Goal: Task Accomplishment & Management: Use online tool/utility

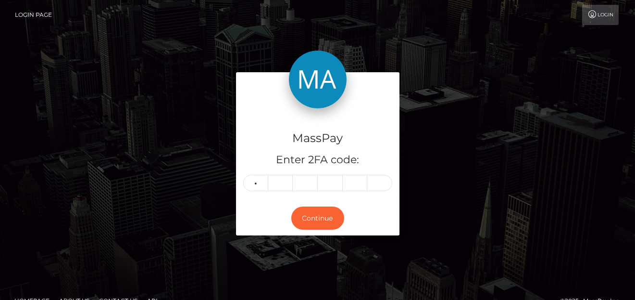
type input "9"
type input "0"
type input "8"
type input "3"
type input "1"
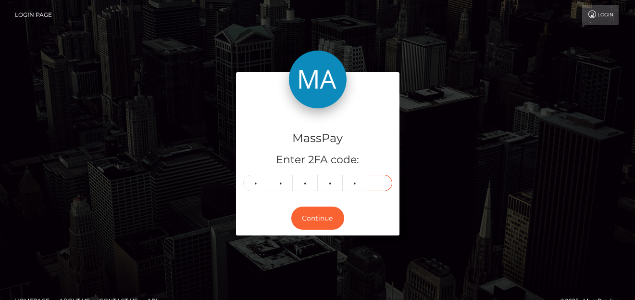
type input "4"
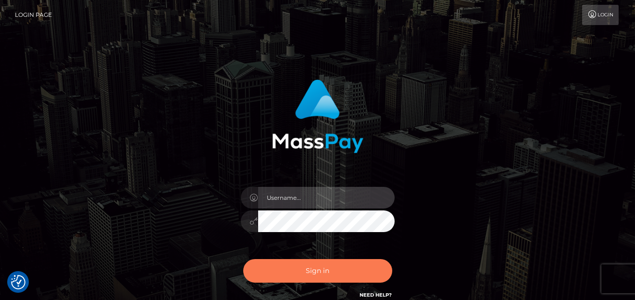
type input "[PERSON_NAME]"
click at [318, 263] on button "Sign in" at bounding box center [317, 271] width 149 height 24
click at [319, 264] on button "Sign in" at bounding box center [317, 271] width 149 height 24
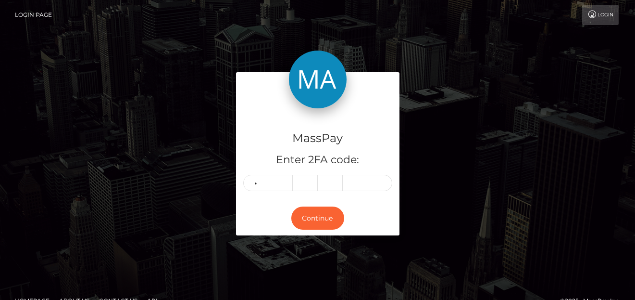
type input "2"
type input "1"
type input "9"
type input "8"
type input "5"
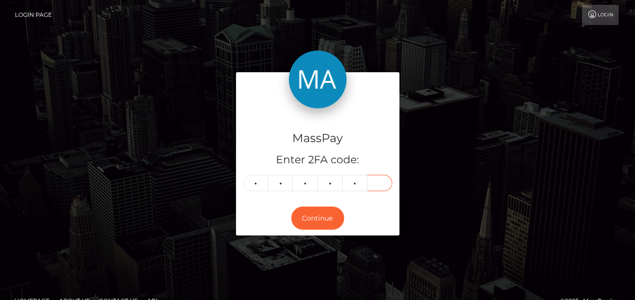
type input "8"
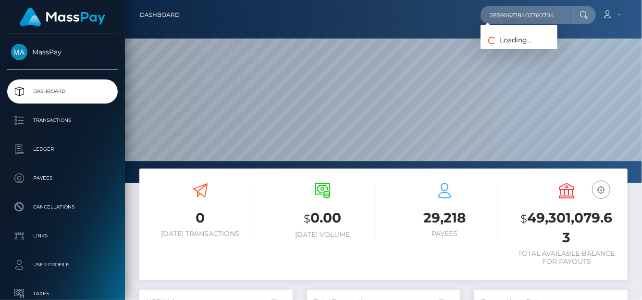
scroll to position [170, 153]
type input "285906278402760704"
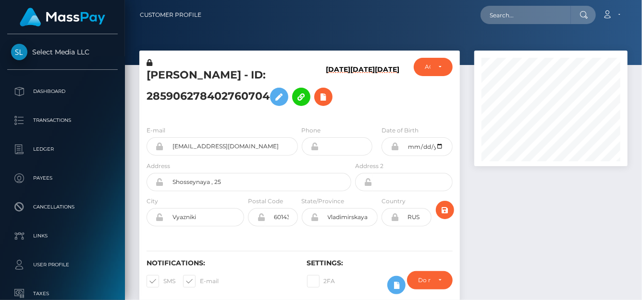
scroll to position [115, 153]
click at [498, 17] on input "text" at bounding box center [526, 15] width 90 height 18
paste input "285906278402760704"
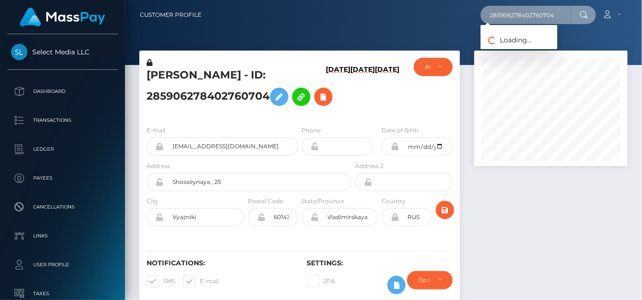
type input "285906278402760704"
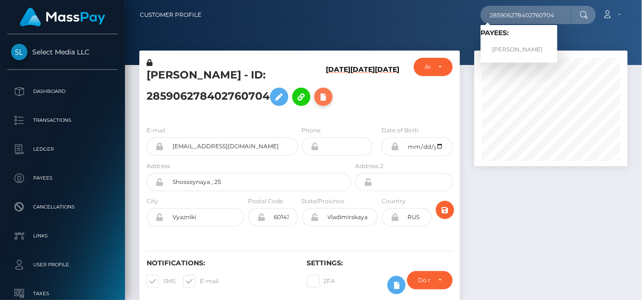
click at [318, 103] on icon at bounding box center [324, 97] width 12 height 12
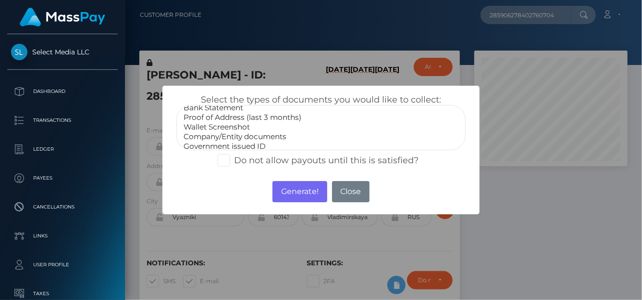
scroll to position [28, 0]
select select "Miscellaneous"
click at [219, 141] on option "Miscellaneous" at bounding box center [321, 142] width 277 height 10
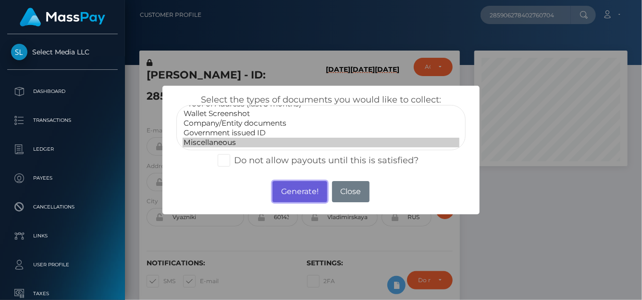
click at [299, 192] on button "Generate!" at bounding box center [300, 191] width 54 height 21
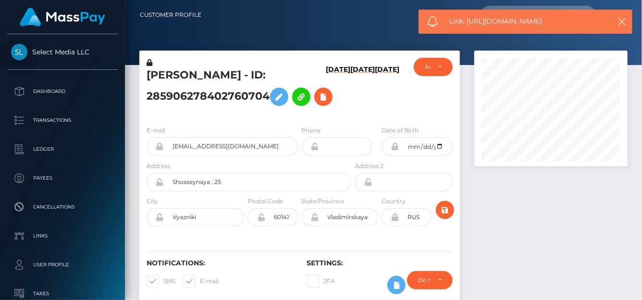
drag, startPoint x: 537, startPoint y: 25, endPoint x: 468, endPoint y: 26, distance: 69.2
click at [468, 26] on span "Link: https://l.maspay.io/UlPJS" at bounding box center [527, 21] width 154 height 10
copy span "https://l.maspay.io/UlPJS"
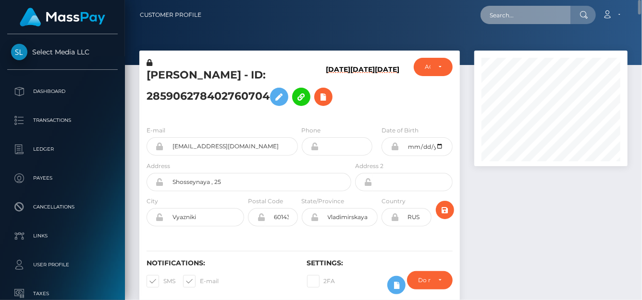
click at [492, 13] on input "text" at bounding box center [526, 15] width 90 height 18
paste input "512594360248836096"
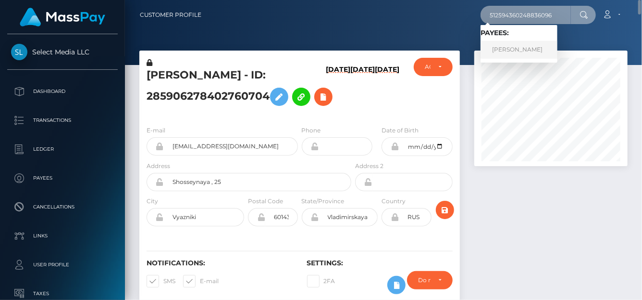
type input "512594360248836096"
click at [506, 50] on link "Evgeniia Bezomshchuk" at bounding box center [519, 50] width 77 height 18
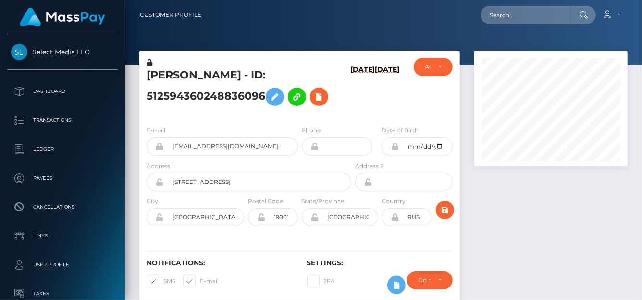
scroll to position [115, 153]
click at [325, 102] on icon at bounding box center [319, 97] width 12 height 12
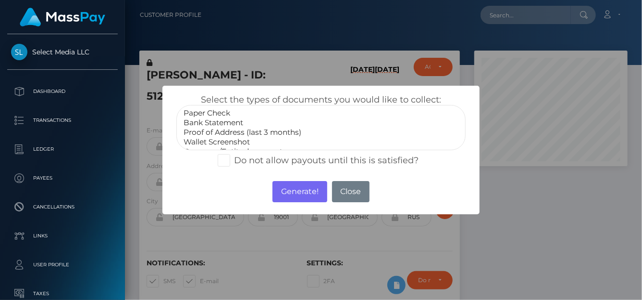
click at [325, 99] on div "× Select the types of documents you would like to collect: Paper Check Bank Sta…" at bounding box center [321, 150] width 642 height 300
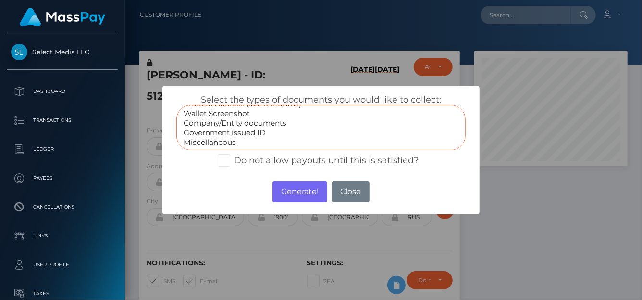
select select "Government issued ID"
click at [195, 130] on option "Government issued ID" at bounding box center [321, 133] width 277 height 10
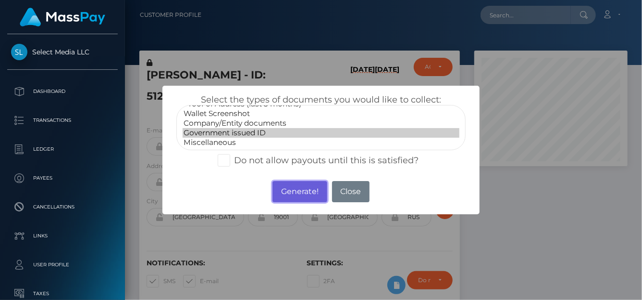
click at [306, 190] on button "Generate!" at bounding box center [300, 191] width 54 height 21
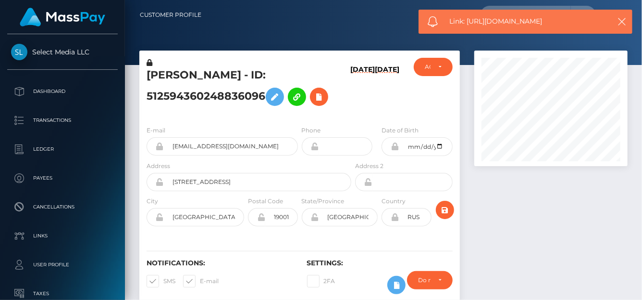
drag, startPoint x: 569, startPoint y: 24, endPoint x: 468, endPoint y: 26, distance: 101.0
click at [468, 26] on span "Link: https://l.maspay.io/qlPKI" at bounding box center [527, 21] width 154 height 10
copy span "https://l.maspay.io/qlPKI"
click at [324, 98] on icon at bounding box center [319, 97] width 12 height 12
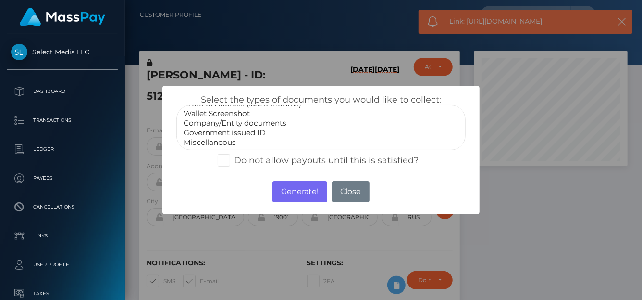
select select "Miscellaneous"
click at [239, 143] on option "Miscellaneous" at bounding box center [321, 142] width 277 height 10
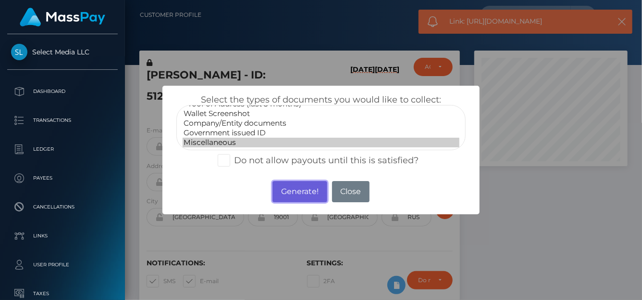
click at [290, 188] on button "Generate!" at bounding box center [300, 191] width 54 height 21
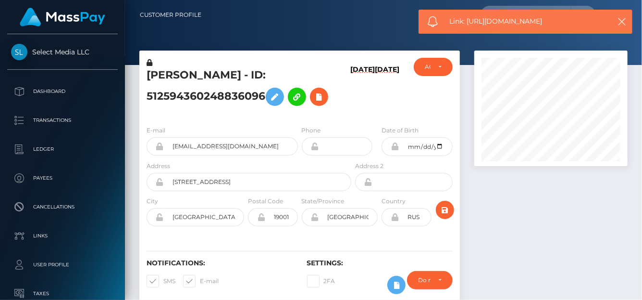
drag, startPoint x: 550, startPoint y: 22, endPoint x: 468, endPoint y: 18, distance: 82.8
click at [468, 18] on span "Link: https://l.maspay.io/ulPLl" at bounding box center [527, 21] width 154 height 10
copy span "https://l.maspay.io/ulPLl"
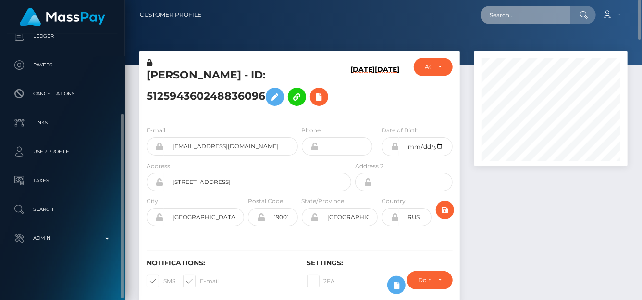
click at [496, 12] on input "text" at bounding box center [526, 15] width 90 height 18
paste input "806996702245437440"
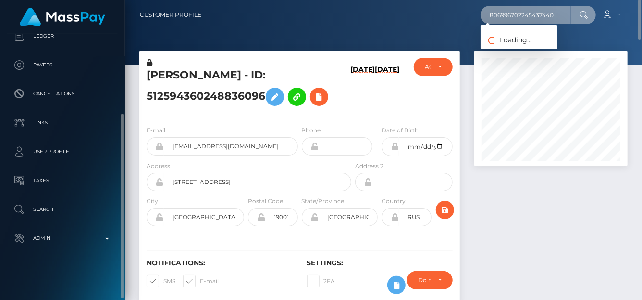
type input "806996702245437440"
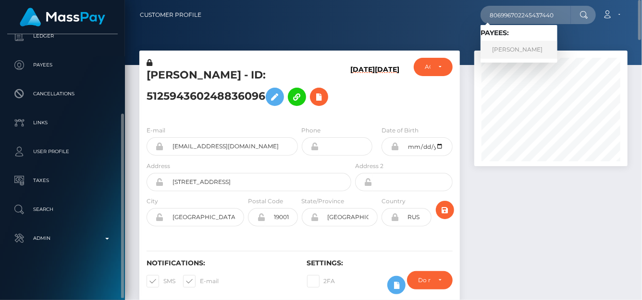
click at [511, 50] on link "[PERSON_NAME]" at bounding box center [519, 50] width 77 height 18
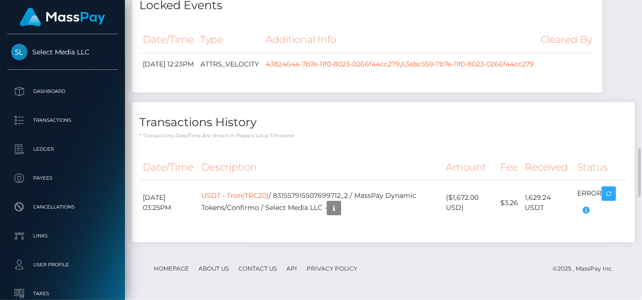
scroll to position [1011, 0]
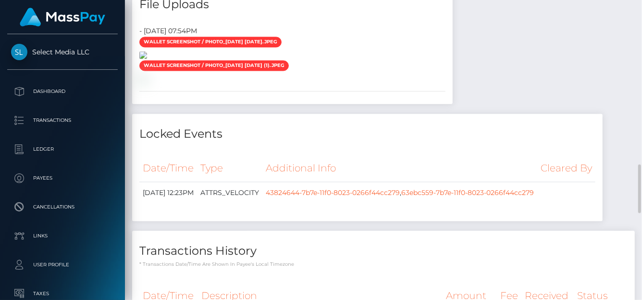
click at [147, 59] on img at bounding box center [143, 55] width 8 height 8
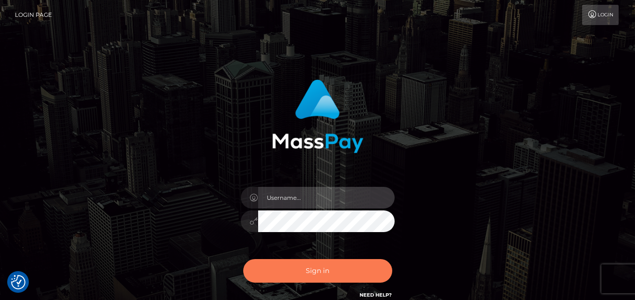
type input "denise"
click at [284, 275] on button "Sign in" at bounding box center [317, 271] width 149 height 24
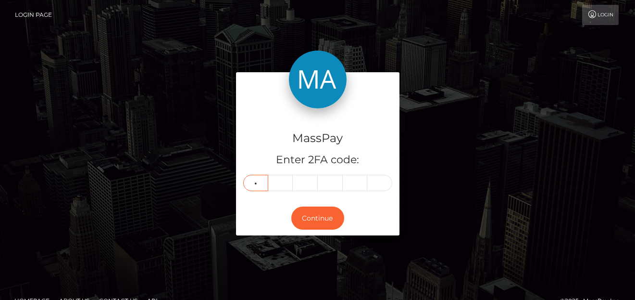
type input "0"
type input "5"
type input "2"
type input "9"
type input "6"
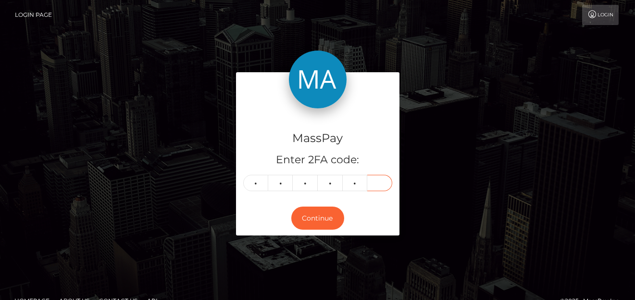
type input "0"
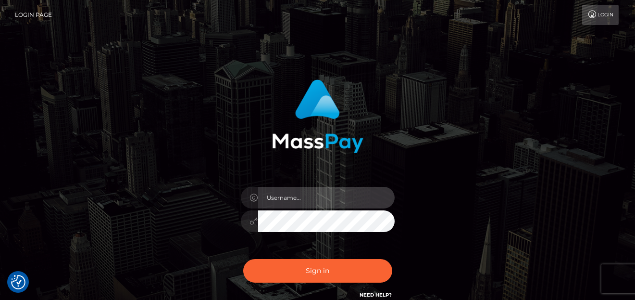
type input "[PERSON_NAME]"
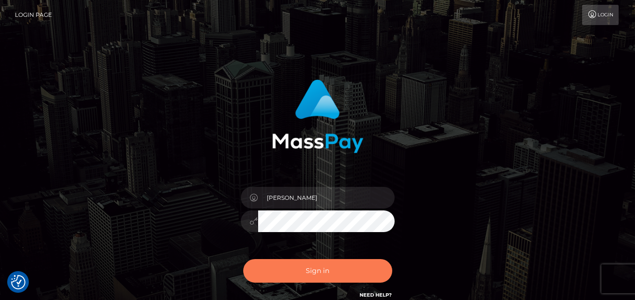
click at [357, 261] on button "Sign in" at bounding box center [317, 271] width 149 height 24
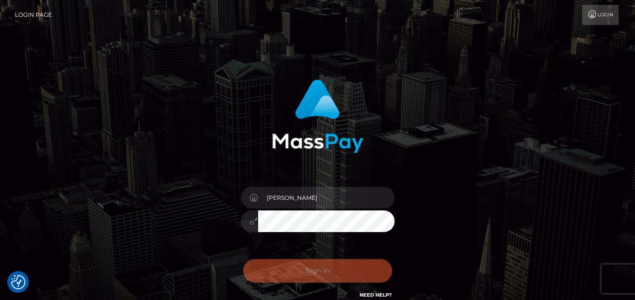
click at [357, 261] on div "Sign in Need Help?" at bounding box center [318, 274] width 168 height 43
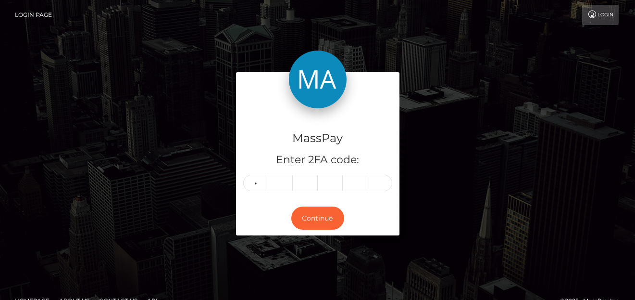
type input "0"
type input "5"
type input "2"
type input "9"
type input "6"
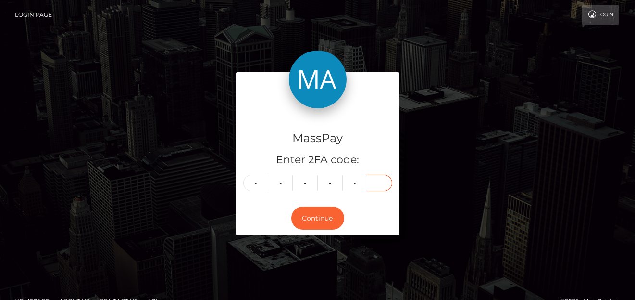
type input "0"
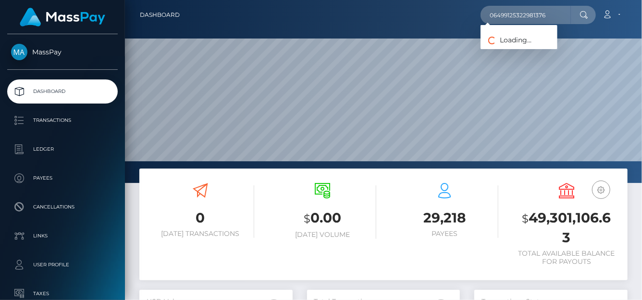
scroll to position [170, 153]
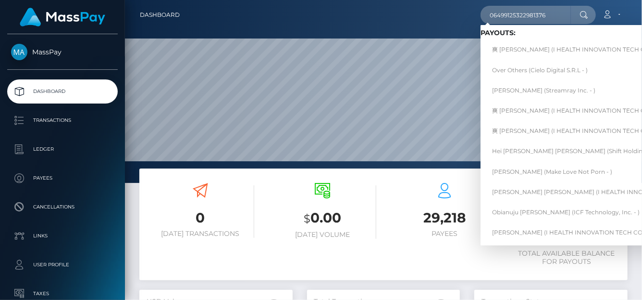
click at [508, 40] on span "Payouts: 爽 李 (I HEALTH INNOVATION TECH CORP - ) Over Others (Cielo Digital S.R.…" at bounding box center [601, 135] width 241 height 212
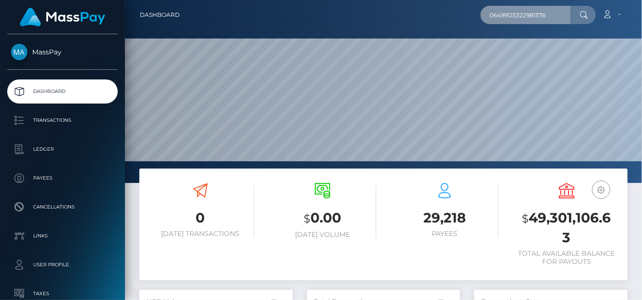
click at [560, 17] on input "06499125322981376" at bounding box center [526, 15] width 90 height 18
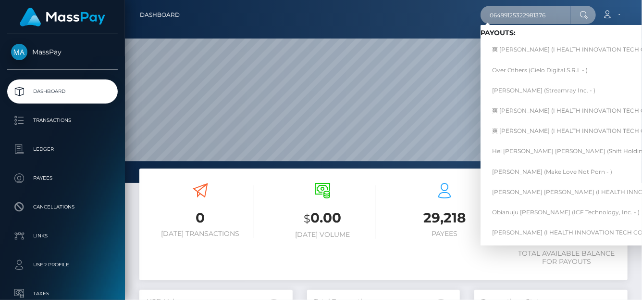
click at [501, 18] on input "06499125322981376" at bounding box center [526, 15] width 90 height 18
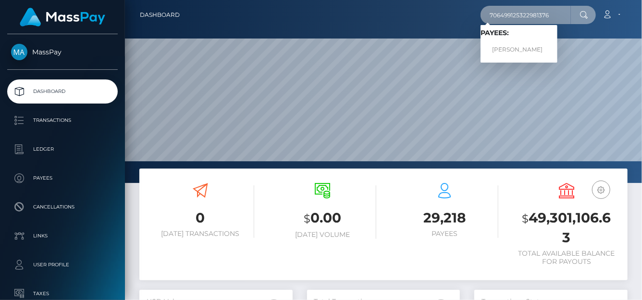
type input "706499125322981376"
click at [517, 44] on link "Sofia Erofeeva" at bounding box center [519, 50] width 77 height 18
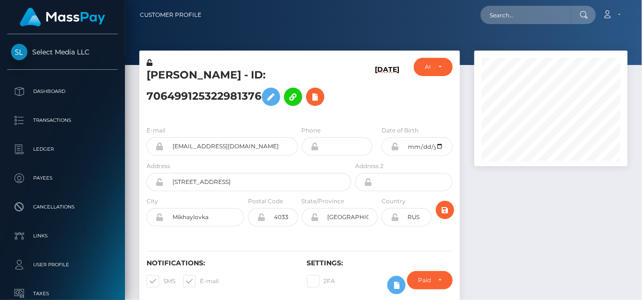
scroll to position [115, 153]
click at [321, 100] on icon at bounding box center [316, 97] width 12 height 12
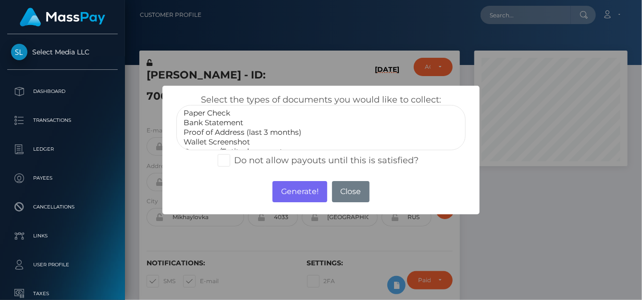
click at [318, 100] on div "× Select the types of documents you would like to collect: Paper Check Bank Sta…" at bounding box center [321, 150] width 642 height 300
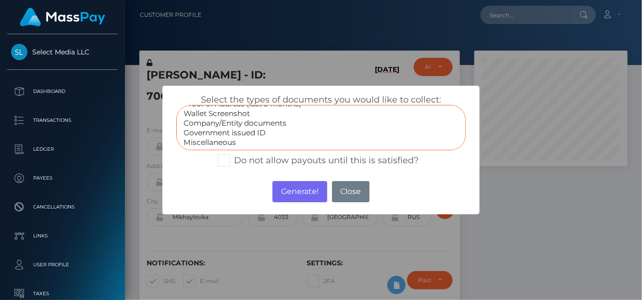
select select "Wallet Screenshot"
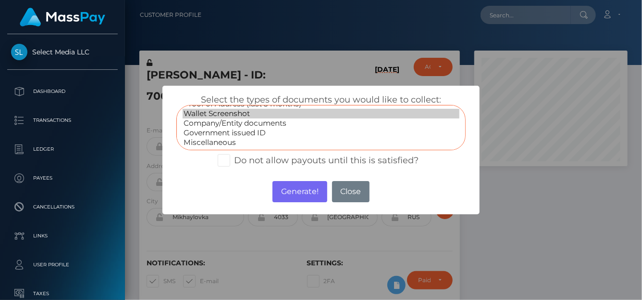
click at [208, 114] on option "Wallet Screenshot" at bounding box center [321, 114] width 277 height 10
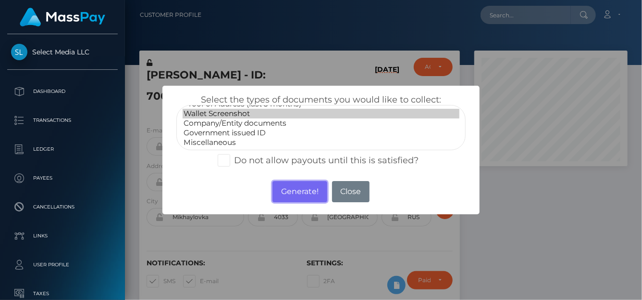
click at [300, 184] on button "Generate!" at bounding box center [300, 191] width 54 height 21
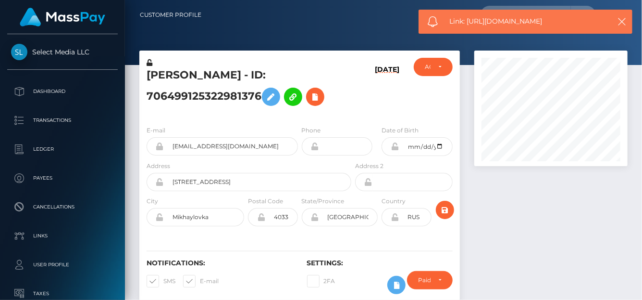
drag, startPoint x: 561, startPoint y: 25, endPoint x: 451, endPoint y: 8, distance: 111.4
click at [469, 22] on span "Link: https://l.maspay.io/0lPMQ" at bounding box center [527, 21] width 154 height 10
copy span "https://l.maspay.io/0lPMQ"
click at [316, 94] on icon at bounding box center [316, 97] width 12 height 12
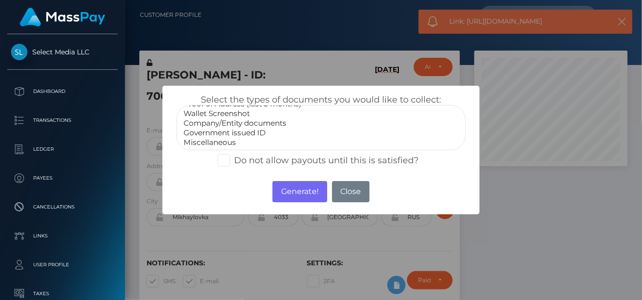
select select "Government issued ID"
click at [229, 134] on option "Government issued ID" at bounding box center [321, 133] width 277 height 10
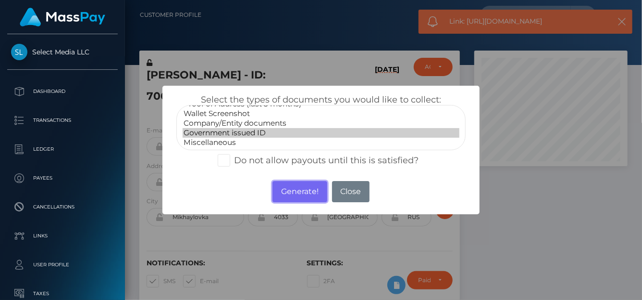
drag, startPoint x: 291, startPoint y: 192, endPoint x: 444, endPoint y: 56, distance: 204.7
click at [291, 192] on button "Generate!" at bounding box center [300, 191] width 54 height 21
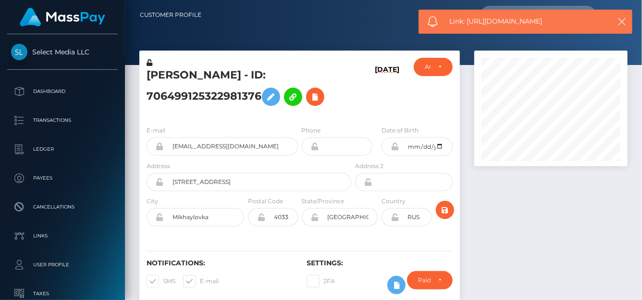
drag, startPoint x: 576, startPoint y: 22, endPoint x: 467, endPoint y: 24, distance: 109.1
click at [467, 24] on span "Link: https://l.maspay.io/5lP1H" at bounding box center [527, 21] width 154 height 10
copy span "https://l.maspay.io/5lP1H"
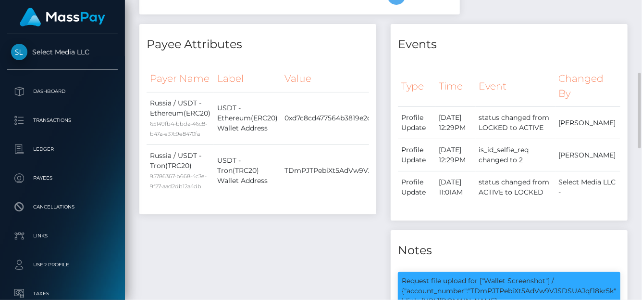
scroll to position [433, 0]
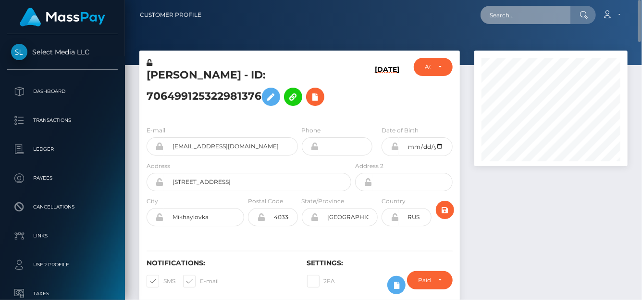
click at [528, 9] on input "text" at bounding box center [526, 15] width 90 height 18
paste input "84798375542267905"
type input "84798375542267905"
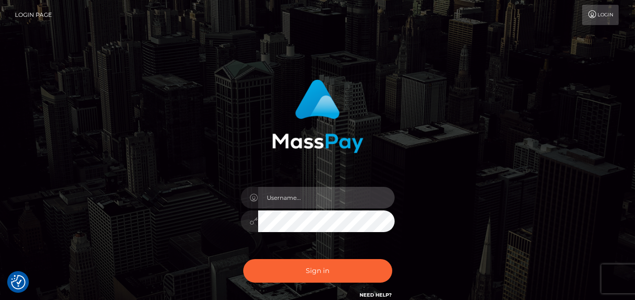
type input "[PERSON_NAME]"
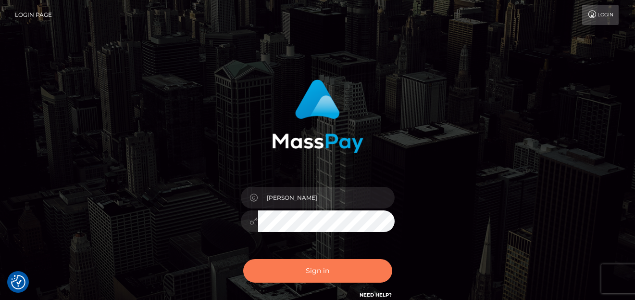
click at [340, 275] on button "Sign in" at bounding box center [317, 271] width 149 height 24
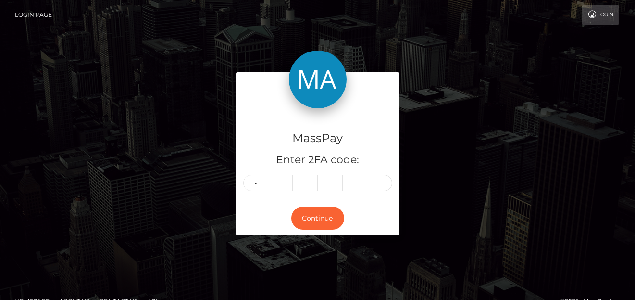
type input "0"
type input "7"
type input "4"
type input "7"
type input "0"
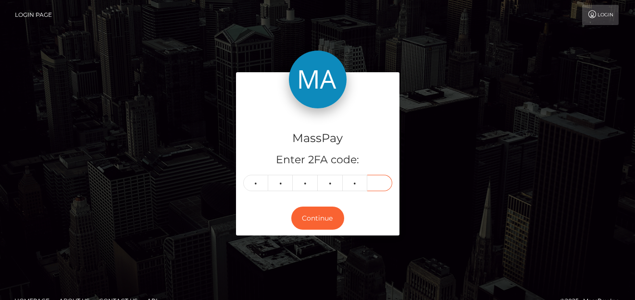
type input "0"
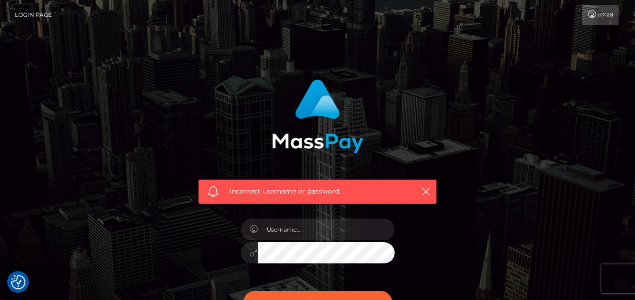
scroll to position [121, 0]
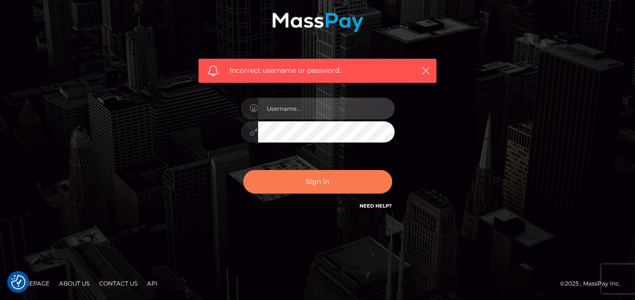
type input "[PERSON_NAME]"
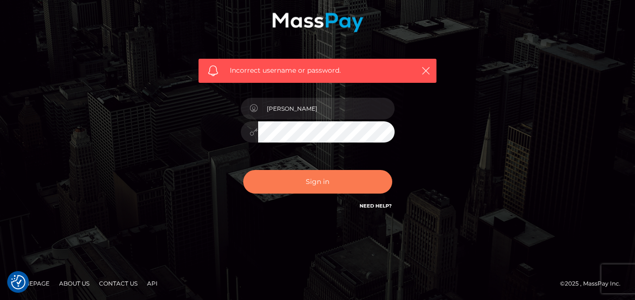
click at [343, 178] on button "Sign in" at bounding box center [317, 182] width 149 height 24
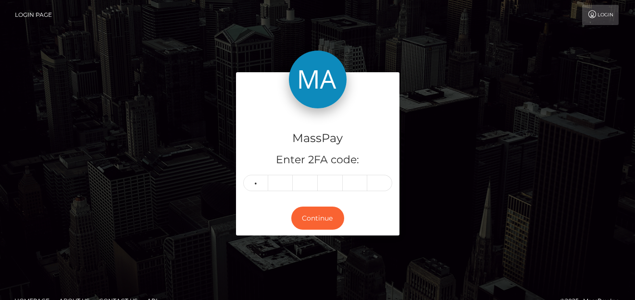
type input "8"
type input "1"
type input "6"
type input "3"
type input "4"
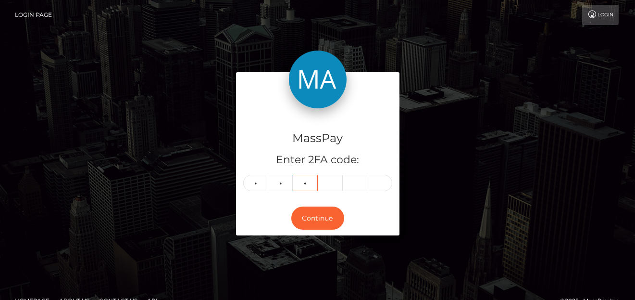
type input "2"
type input "4"
type input "6"
type input "0"
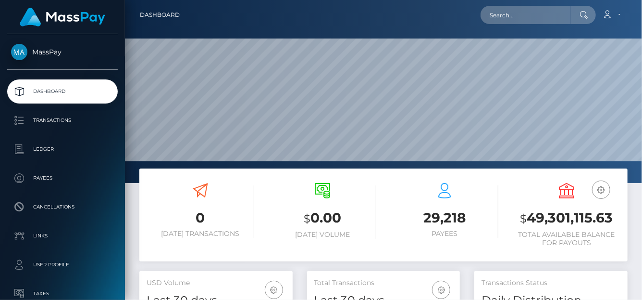
scroll to position [170, 153]
click at [528, 16] on input "text" at bounding box center [526, 15] width 90 height 18
paste input "[EMAIL_ADDRESS][DOMAIN_NAME]"
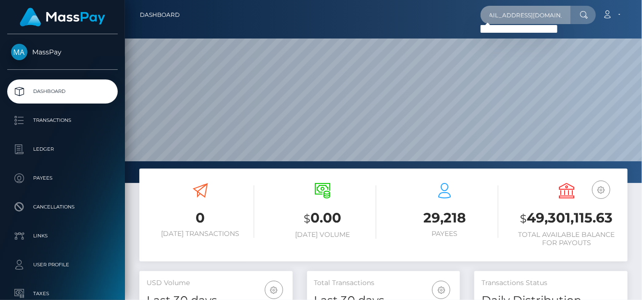
scroll to position [0, 0]
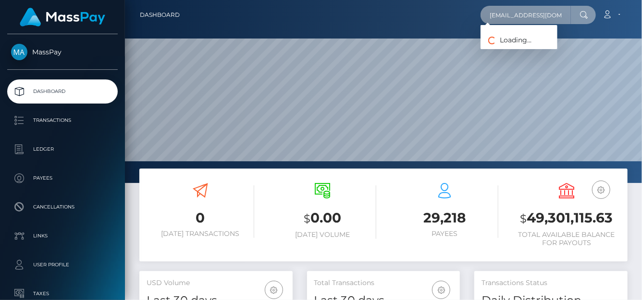
click at [486, 19] on input "[EMAIL_ADDRESS][DOMAIN_NAME]" at bounding box center [526, 15] width 90 height 18
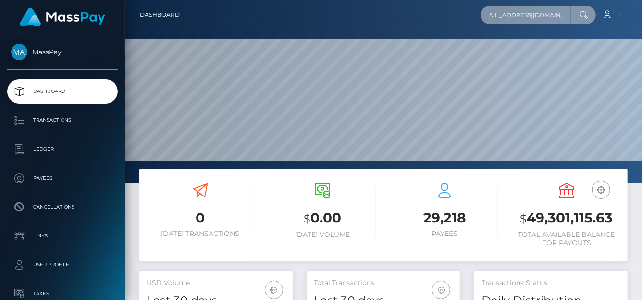
drag, startPoint x: 486, startPoint y: 19, endPoint x: 562, endPoint y: 9, distance: 77.6
click at [562, 9] on input "[EMAIL_ADDRESS][DOMAIN_NAME]" at bounding box center [526, 15] width 90 height 18
paste input "[DOMAIN_NAME]@g"
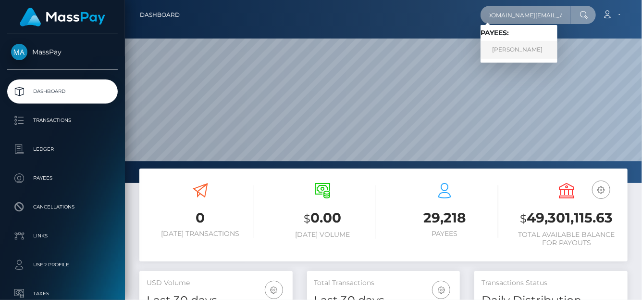
type input "[DOMAIN_NAME][EMAIL_ADDRESS][DOMAIN_NAME]"
click at [501, 50] on link "Keshia Abrams" at bounding box center [519, 50] width 77 height 18
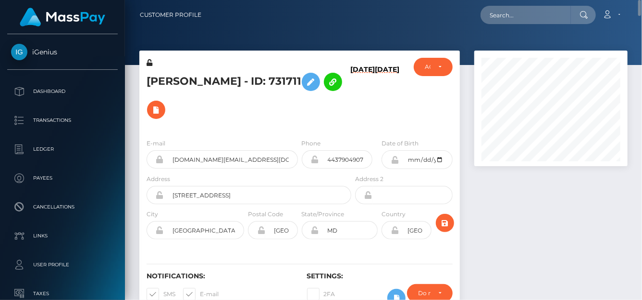
drag, startPoint x: 142, startPoint y: 80, endPoint x: 293, endPoint y: 73, distance: 151.1
click at [293, 73] on div "Keshia Abrams - ID: 731711" at bounding box center [246, 94] width 214 height 73
copy h5 "Keshia Abrams - ID: 731711"
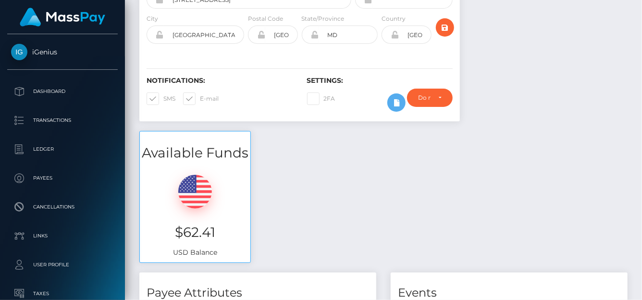
scroll to position [2, 0]
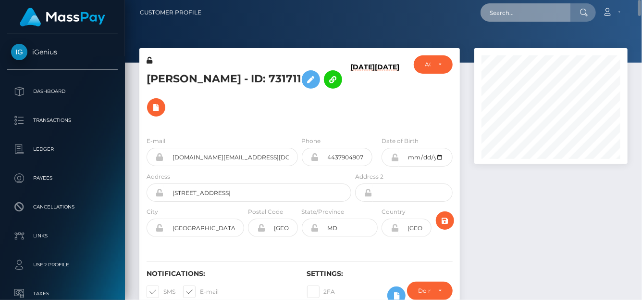
click at [498, 9] on input "text" at bounding box center [526, 12] width 90 height 18
paste input "[EMAIL_ADDRESS][DOMAIN_NAME]"
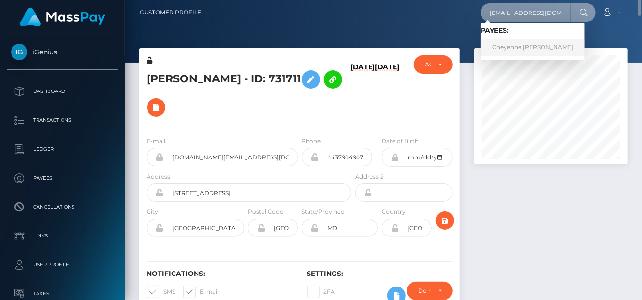
type input "[EMAIL_ADDRESS][DOMAIN_NAME]"
click at [506, 44] on link "Cheyenne Nichole Cadena" at bounding box center [533, 47] width 104 height 18
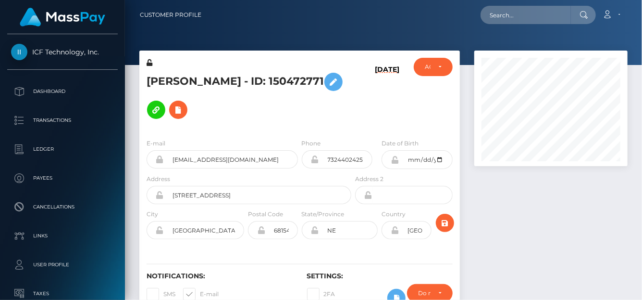
scroll to position [115, 153]
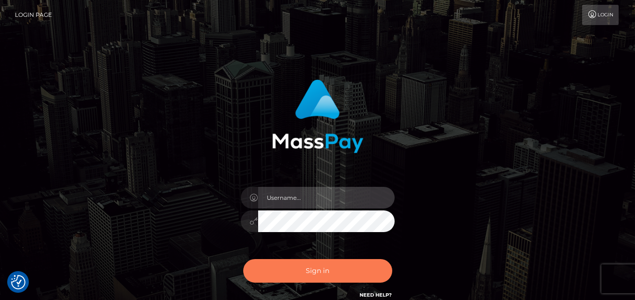
type input "[PERSON_NAME]"
click at [284, 262] on button "Sign in" at bounding box center [317, 271] width 149 height 24
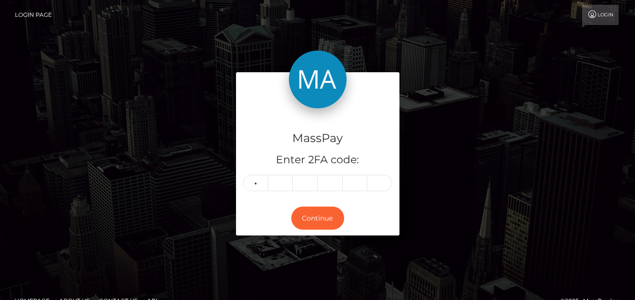
type input "8"
type input "7"
type input "8"
type input "1"
type input "3"
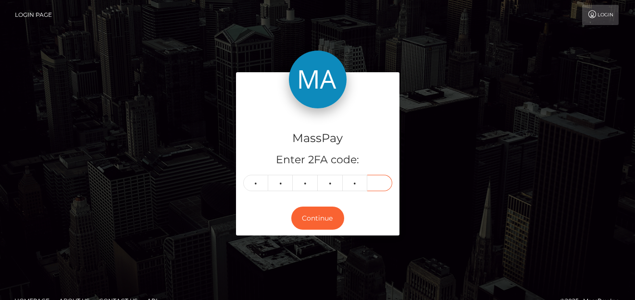
type input "9"
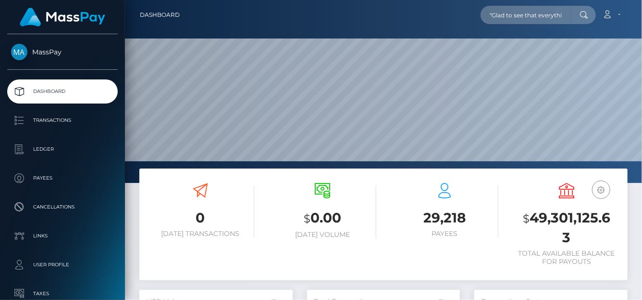
type input ""Glad to see that everything worked out Best regards, Denise Manalansan Custome…"
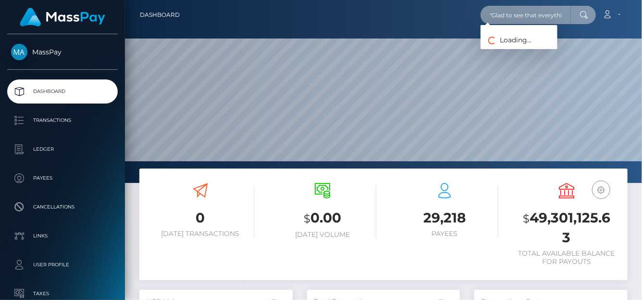
scroll to position [0, 261]
drag, startPoint x: 492, startPoint y: 15, endPoint x: 639, endPoint y: 29, distance: 147.8
click at [639, 29] on nav "Dashboard "Glad to see that everything worked out Best regards, Denise Manalans…" at bounding box center [383, 15] width 517 height 30
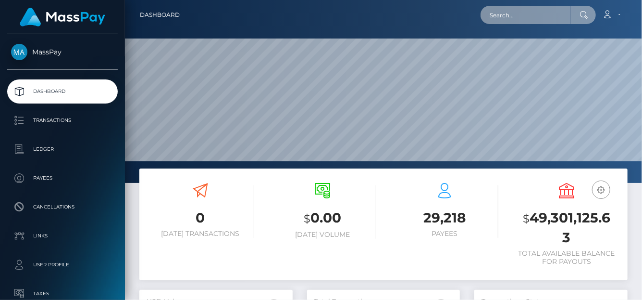
scroll to position [0, 0]
paste input "chey59600@gmail.com"
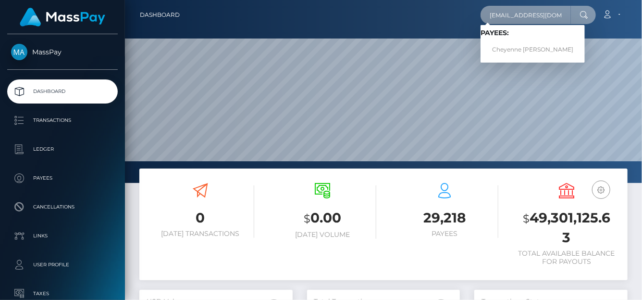
type input "chey59600@gmail.com"
click at [522, 48] on link "Cheyenne Nichole Cadena" at bounding box center [533, 50] width 104 height 18
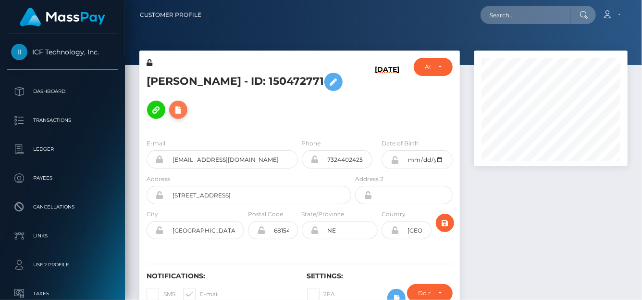
scroll to position [115, 153]
click at [184, 104] on icon at bounding box center [179, 110] width 12 height 12
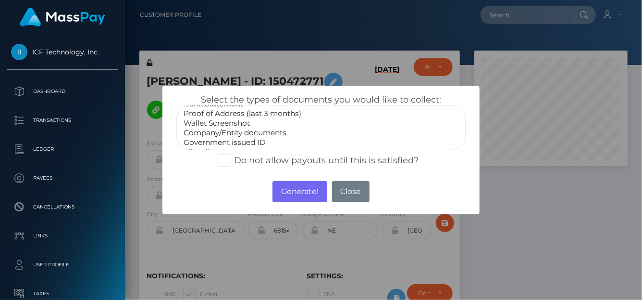
scroll to position [28, 0]
select select "Government issued ID"
click at [219, 133] on option "Government issued ID" at bounding box center [321, 133] width 277 height 10
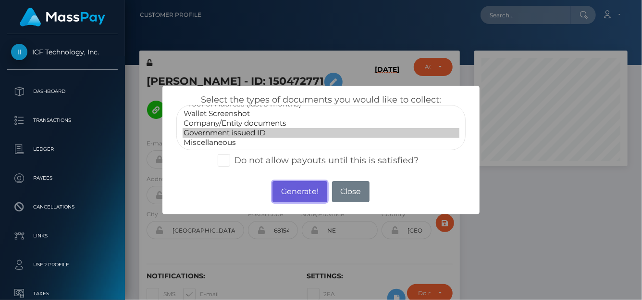
click at [286, 193] on button "Generate!" at bounding box center [300, 191] width 54 height 21
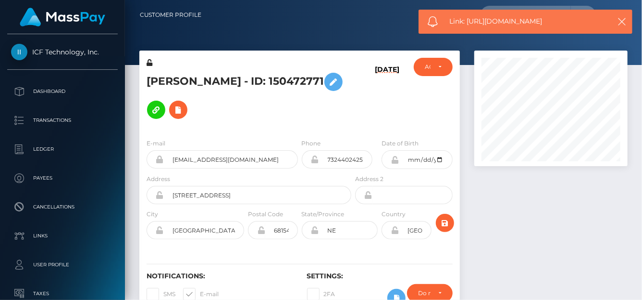
drag, startPoint x: 561, startPoint y: 14, endPoint x: 444, endPoint y: 18, distance: 116.9
click at [444, 18] on div "Link: [URL][DOMAIN_NAME]" at bounding box center [526, 22] width 214 height 24
copy span "Link: [URL][DOMAIN_NAME]"
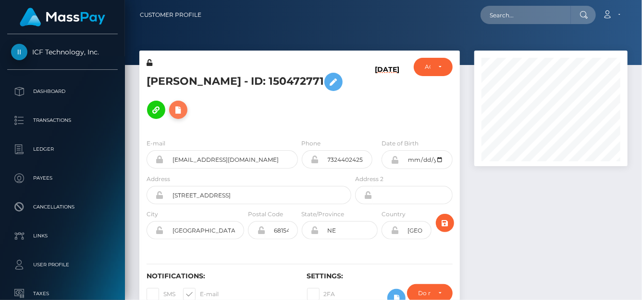
click at [184, 104] on icon at bounding box center [179, 110] width 12 height 12
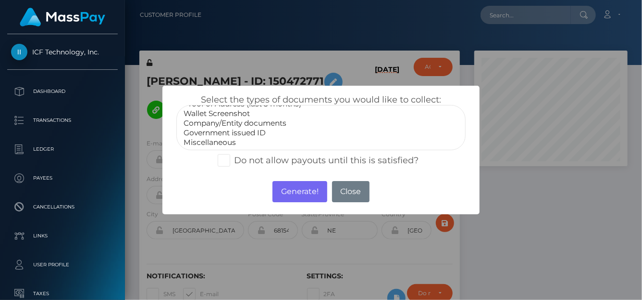
select select "Government issued ID"
click at [222, 129] on option "Government issued ID" at bounding box center [321, 133] width 277 height 10
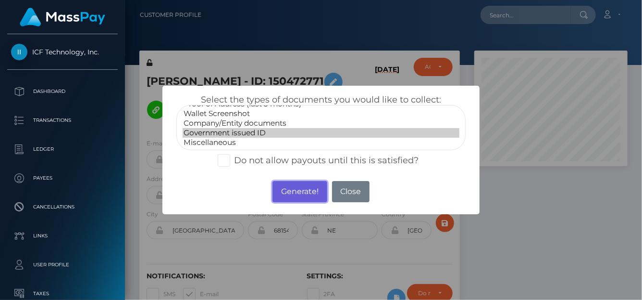
click at [299, 189] on button "Generate!" at bounding box center [300, 191] width 54 height 21
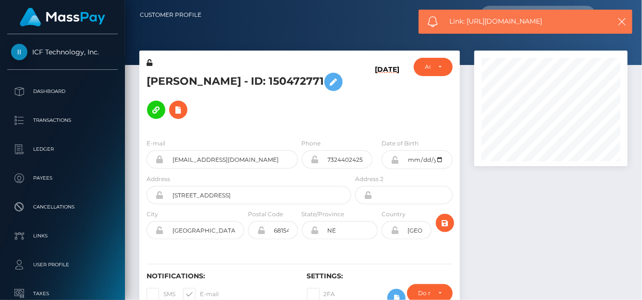
drag, startPoint x: 572, startPoint y: 17, endPoint x: 469, endPoint y: 23, distance: 102.5
click at [469, 23] on span "Link: https://l.maspay.io/4lP3m" at bounding box center [527, 21] width 154 height 10
copy span "https://l.maspay.io/4lP3m"
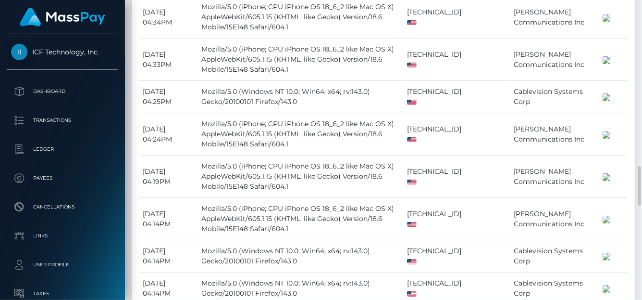
scroll to position [115, 153]
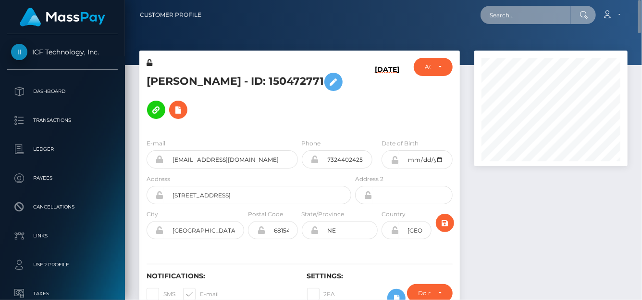
click at [498, 8] on input "text" at bounding box center [526, 15] width 90 height 18
paste input "nguyentrinh98xyz@gmail.com"
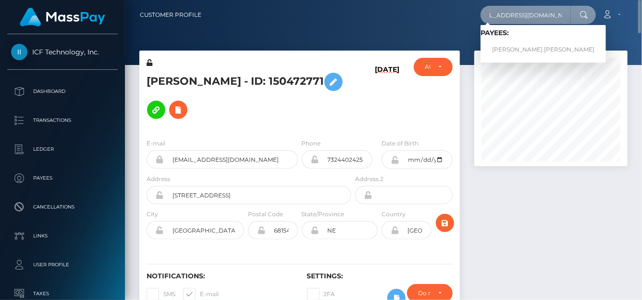
type input "nguyentrinh98xyz@gmail.com"
click at [502, 45] on link "NGUYEN THI TRINH" at bounding box center [543, 50] width 125 height 18
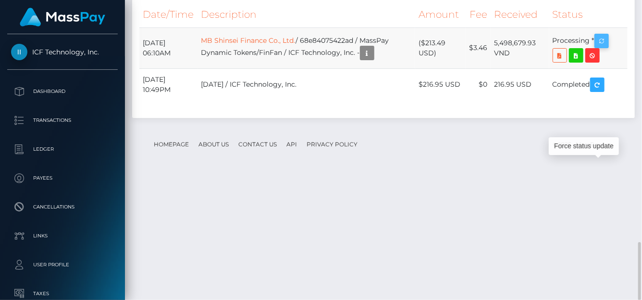
scroll to position [115, 153]
click at [601, 47] on icon "button" at bounding box center [602, 41] width 12 height 12
drag, startPoint x: 315, startPoint y: 166, endPoint x: 368, endPoint y: 166, distance: 52.9
click at [368, 68] on td "MB Shinsei Finance Co., Ltd. / 68e84075422ad / MassPay Dynamic Tokens/FinFan / …" at bounding box center [307, 47] width 218 height 41
copy td "68e84075422ad"
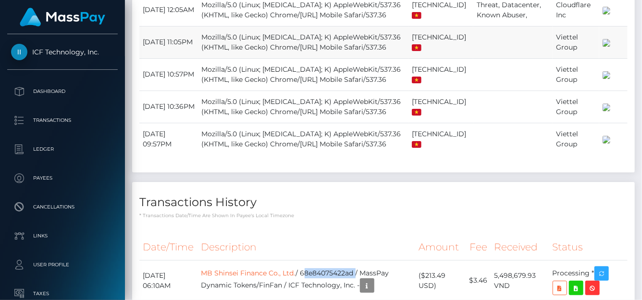
scroll to position [1203, 0]
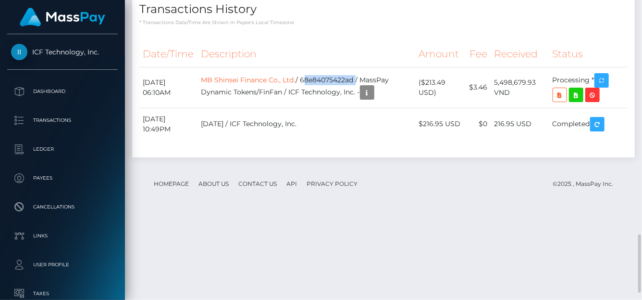
copy td "68e84075422ad"
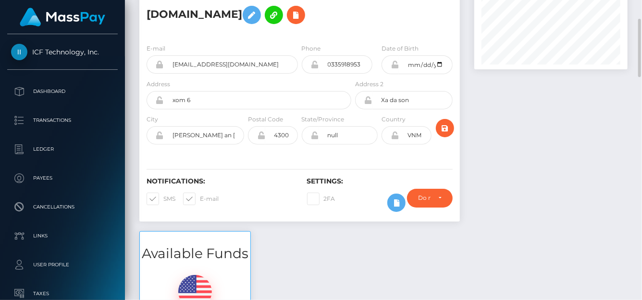
scroll to position [0, 0]
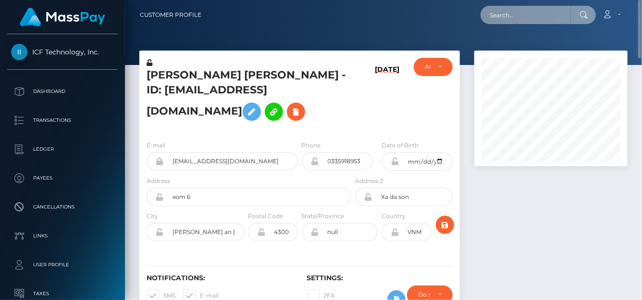
click at [498, 16] on input "text" at bounding box center [526, 15] width 90 height 18
paste input "dpcleanerz.llc@gmail.com"
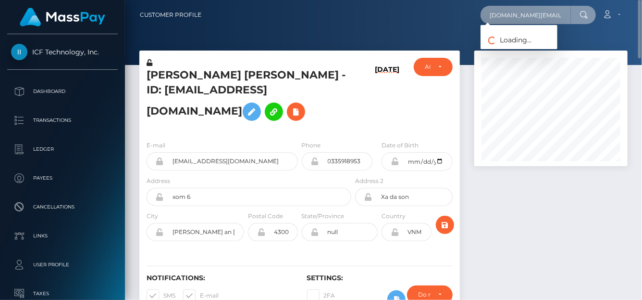
scroll to position [0, 5]
type input "dpcleanerz.llc@gmail.com"
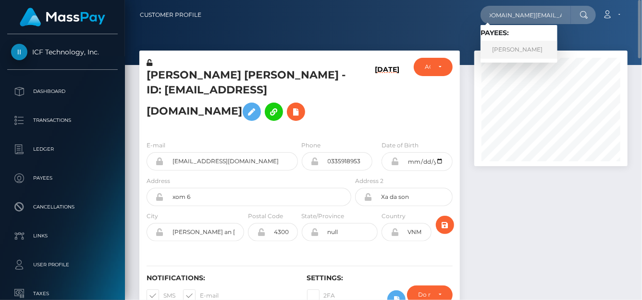
click at [512, 44] on link "Keshia Abrams" at bounding box center [519, 50] width 77 height 18
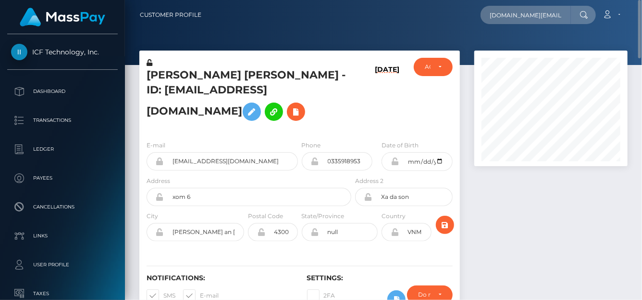
scroll to position [48, 0]
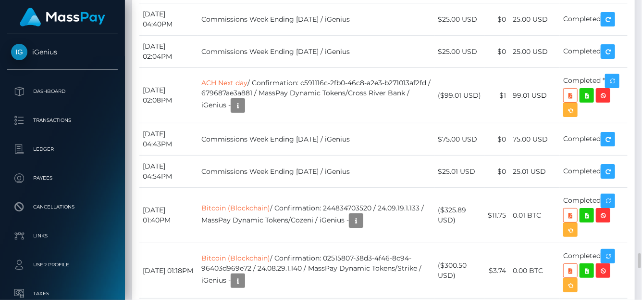
scroll to position [115, 153]
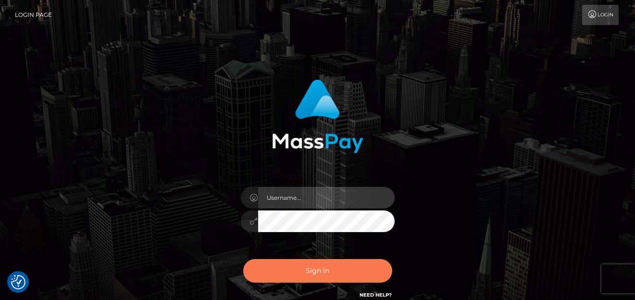
type input "[PERSON_NAME]"
drag, startPoint x: 287, startPoint y: 273, endPoint x: 288, endPoint y: 262, distance: 11.6
click at [287, 272] on button "Sign in" at bounding box center [317, 271] width 149 height 24
type input "denise"
click at [286, 281] on button "Sign in" at bounding box center [317, 271] width 149 height 24
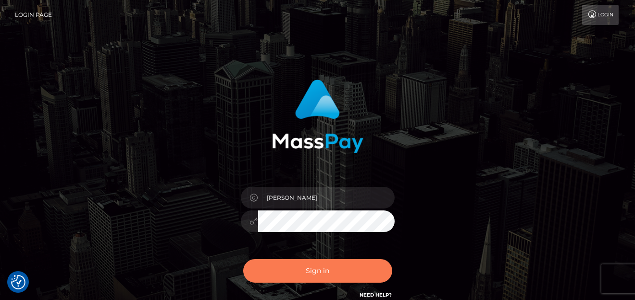
click at [325, 275] on button "Sign in" at bounding box center [317, 271] width 149 height 24
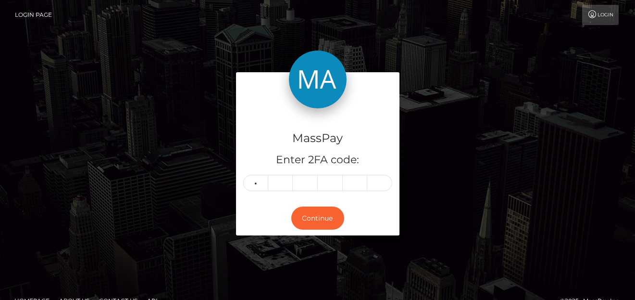
type input "3"
type input "6"
type input "2"
type input "3"
type input "0"
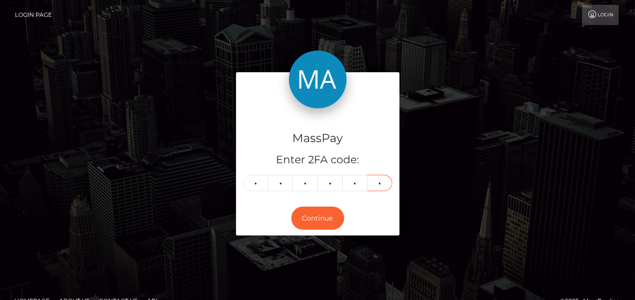
type input "5"
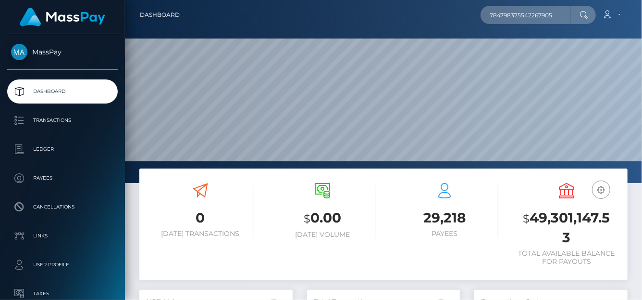
scroll to position [170, 153]
type input "784798375542267905"
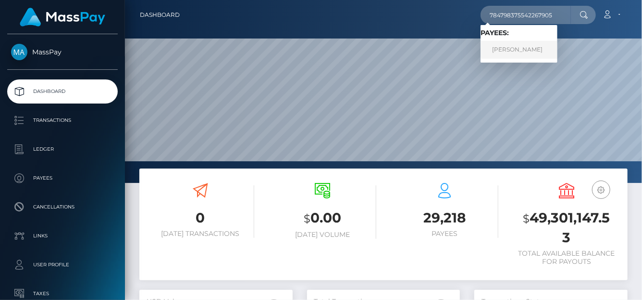
click at [513, 46] on link "CHRISTOPHER PAUL HALSELL" at bounding box center [519, 50] width 77 height 18
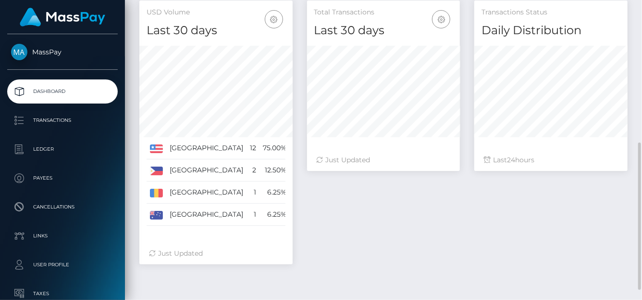
scroll to position [310, 0]
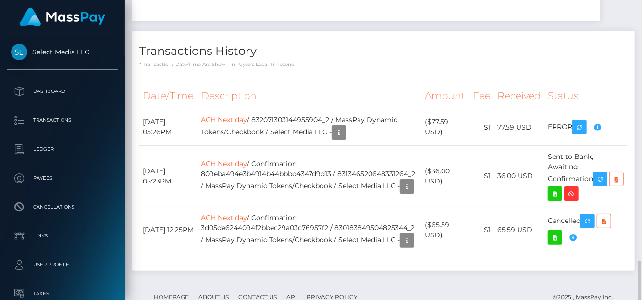
scroll to position [1397, 0]
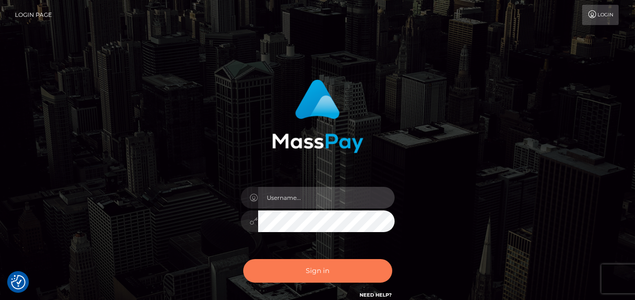
type input "denise"
click at [311, 267] on button "Sign in" at bounding box center [317, 271] width 149 height 24
